Goal: Transaction & Acquisition: Obtain resource

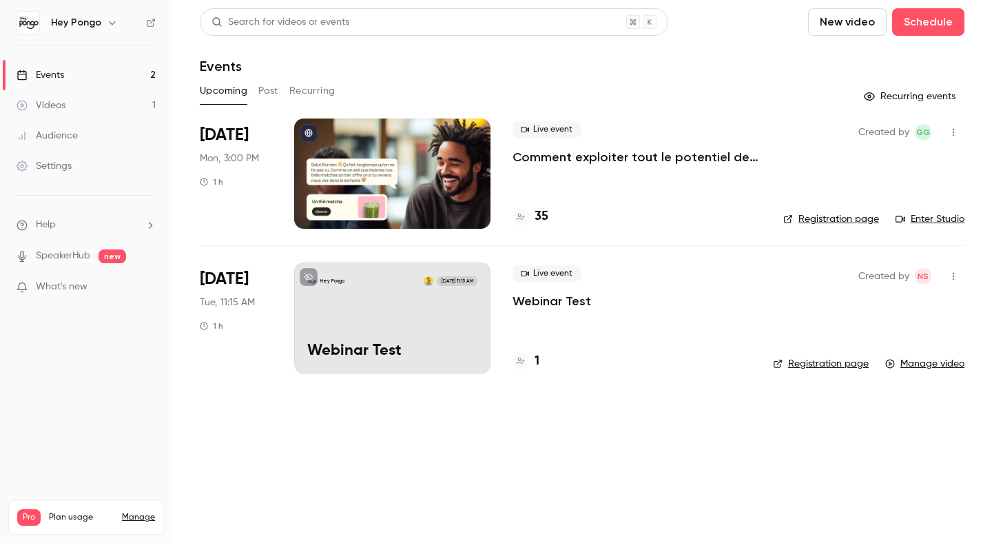
click at [553, 151] on p "Comment exploiter tout le potentiel de Pongo pour générer plus de revenus ?" at bounding box center [637, 157] width 249 height 17
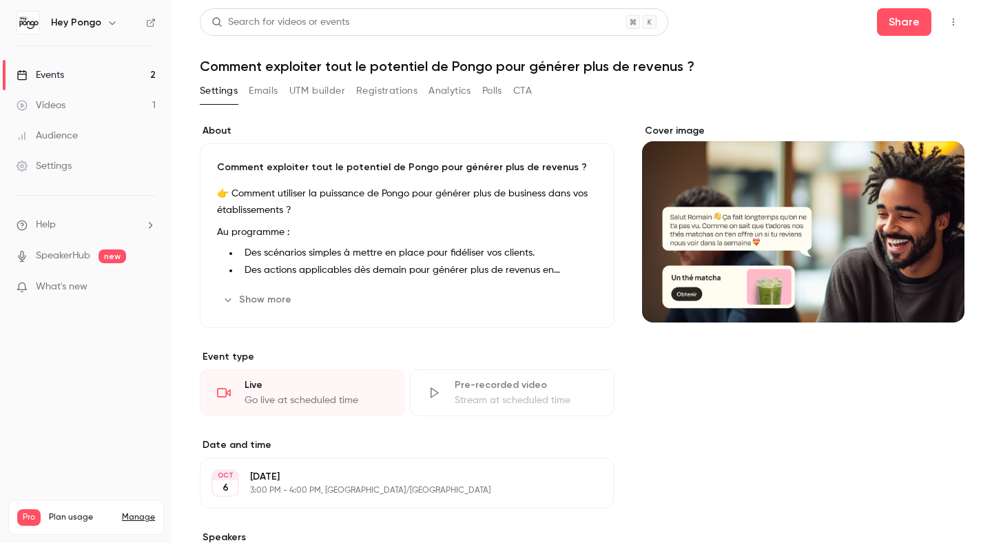
click at [382, 87] on button "Registrations" at bounding box center [386, 91] width 61 height 22
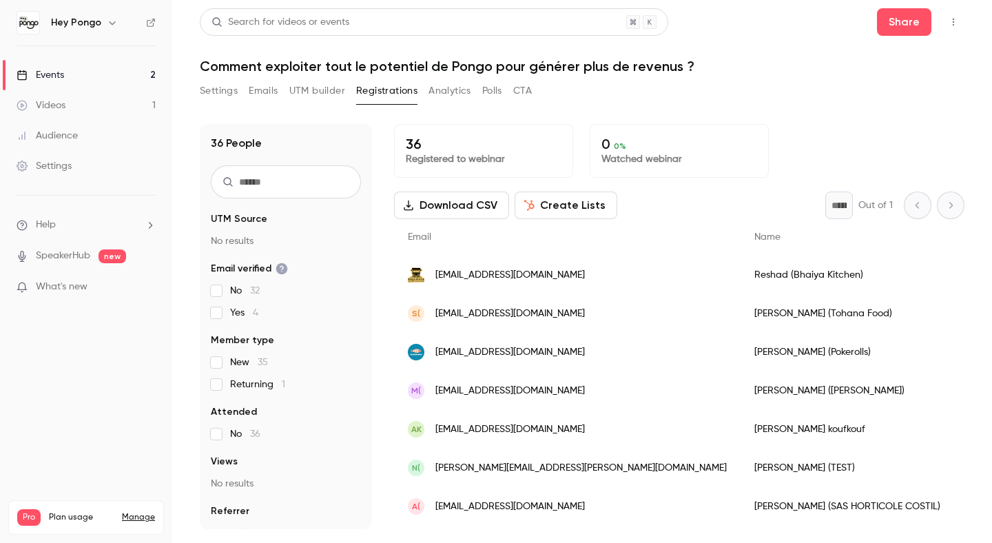
scroll to position [22, 0]
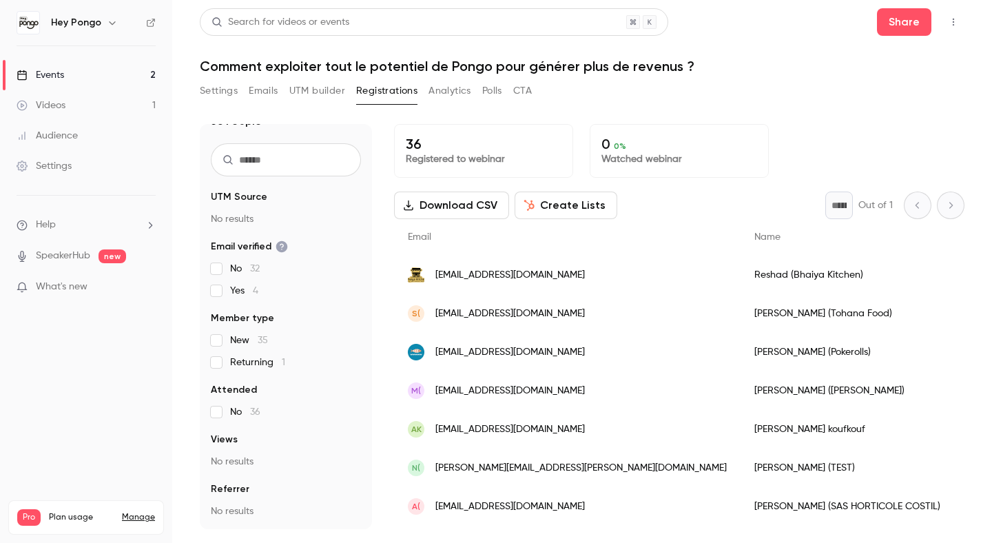
click at [108, 78] on link "Events 2" at bounding box center [86, 75] width 172 height 30
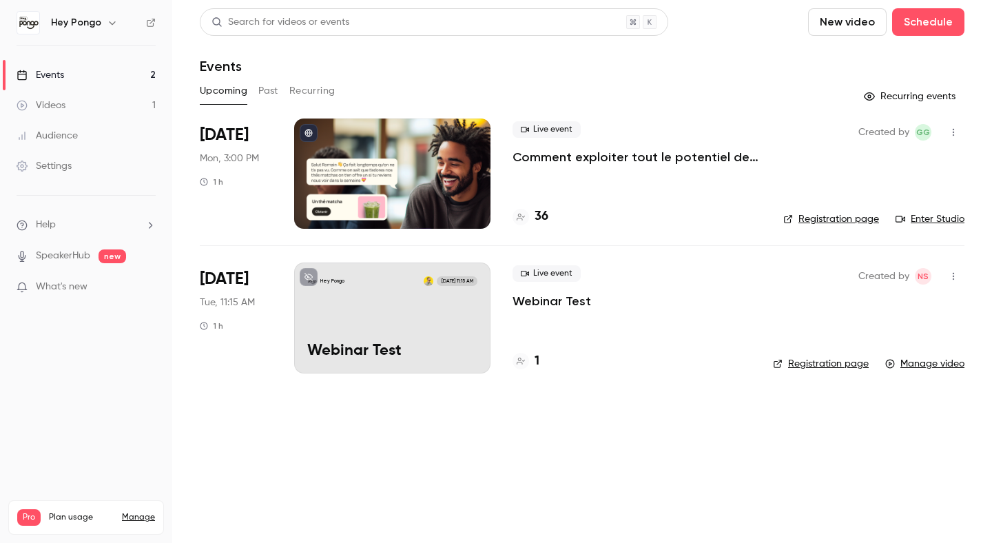
click at [631, 154] on p "Comment exploiter tout le potentiel de Pongo pour générer plus de revenus ?" at bounding box center [637, 157] width 249 height 17
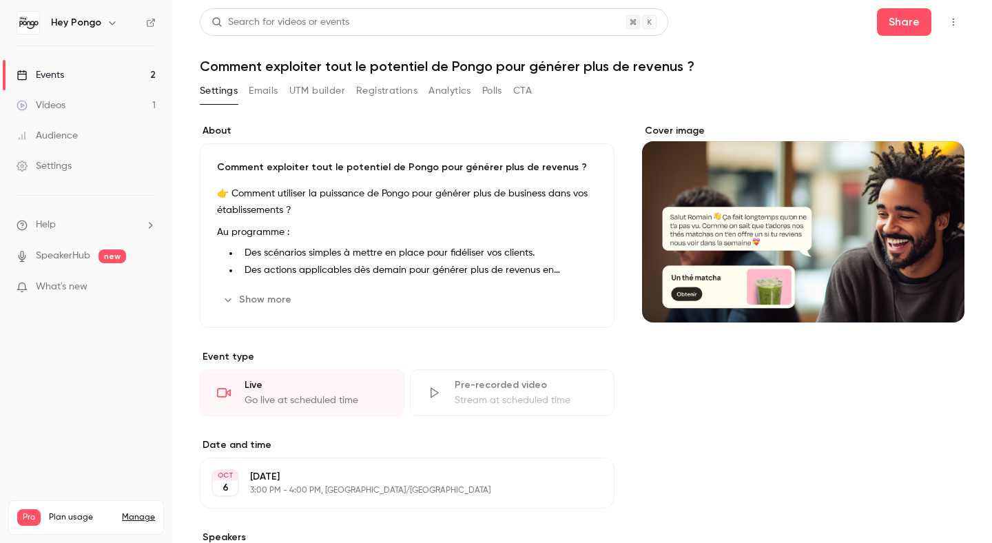
click at [380, 84] on button "Registrations" at bounding box center [386, 91] width 61 height 22
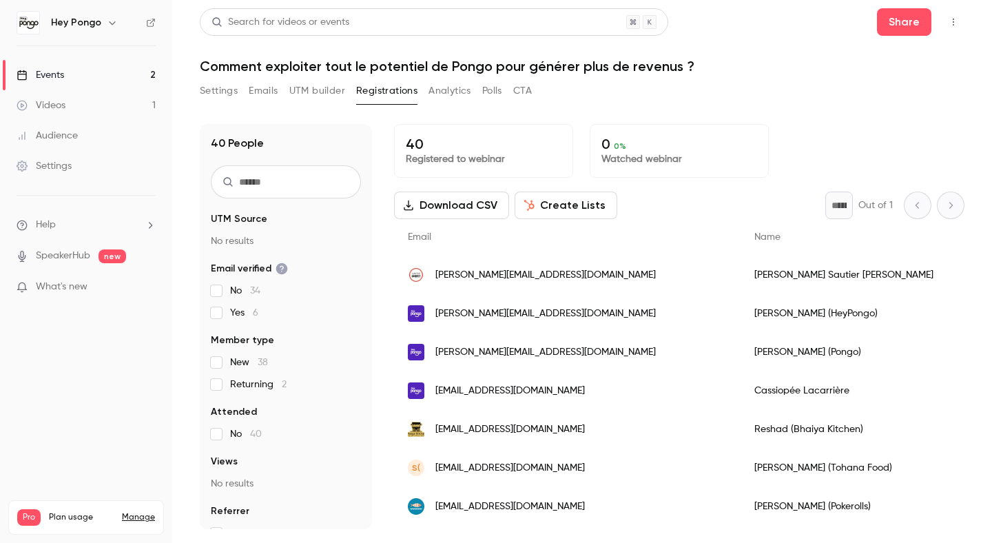
click at [433, 213] on button "Download CSV" at bounding box center [451, 206] width 115 height 28
click at [457, 205] on button "Download CSV" at bounding box center [451, 206] width 115 height 28
